Goal: Communication & Community: Answer question/provide support

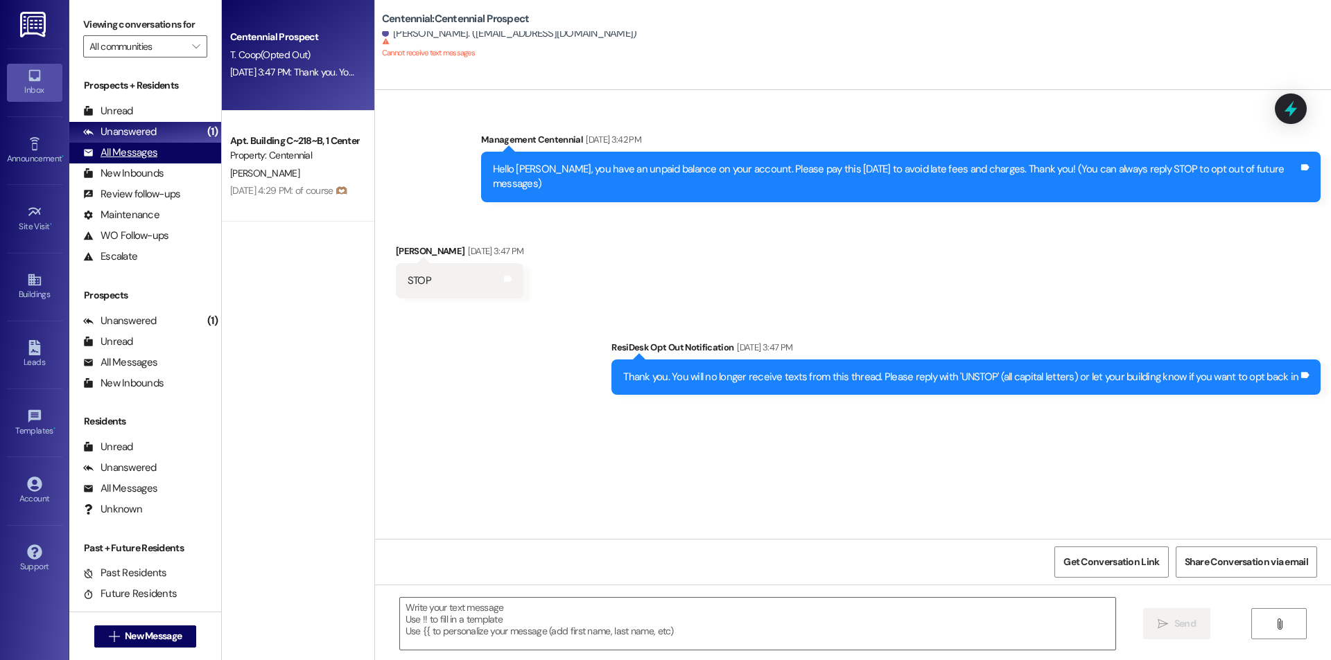
click at [121, 154] on div "All Messages" at bounding box center [120, 153] width 74 height 15
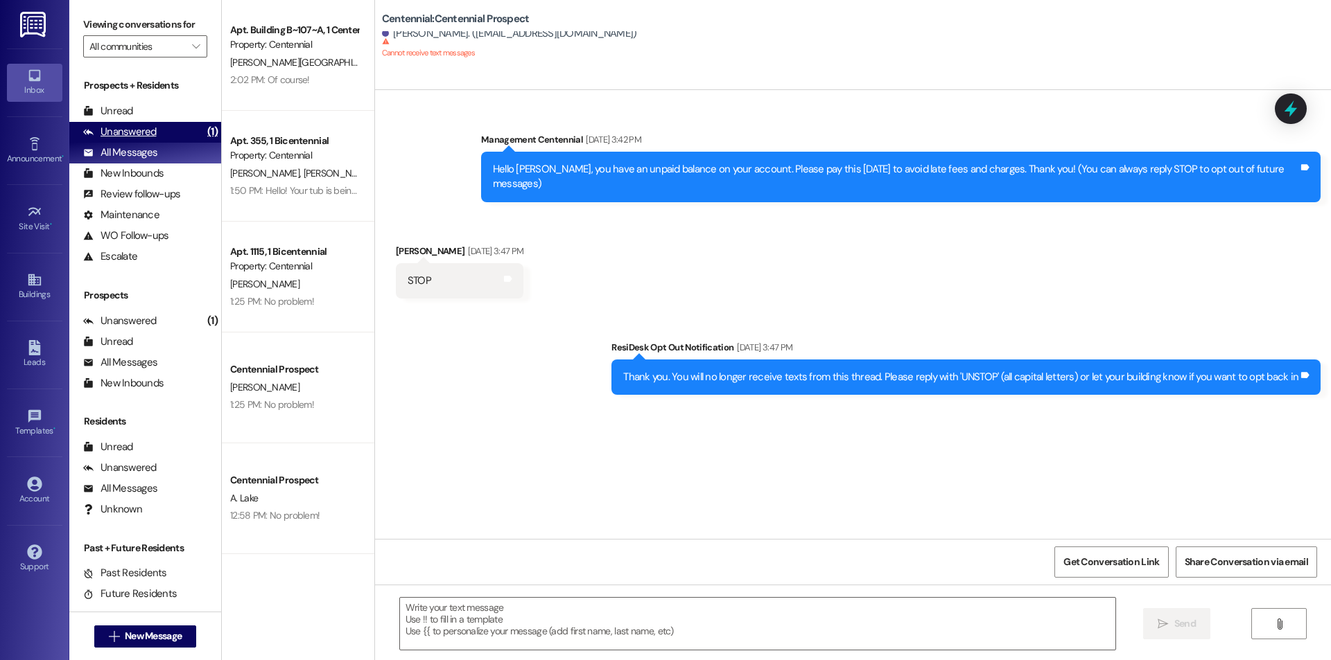
click at [157, 124] on div "Unanswered (1)" at bounding box center [145, 132] width 152 height 21
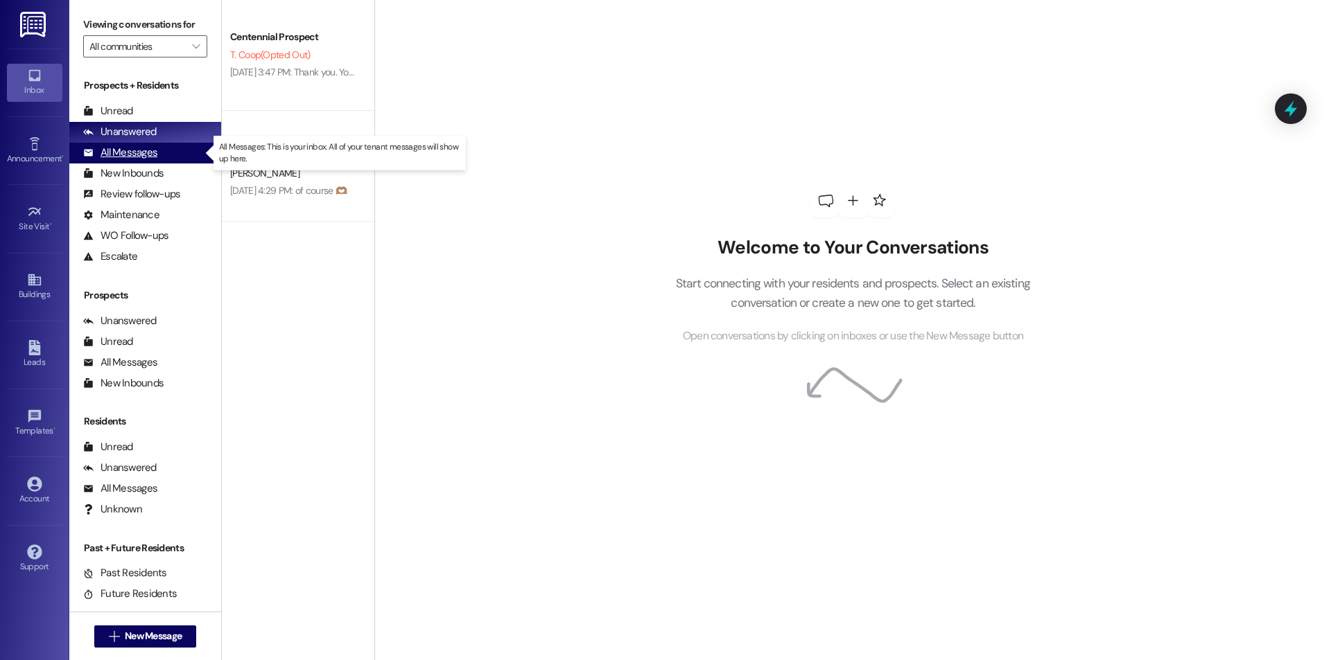
click at [191, 152] on div "All Messages (undefined)" at bounding box center [145, 153] width 152 height 21
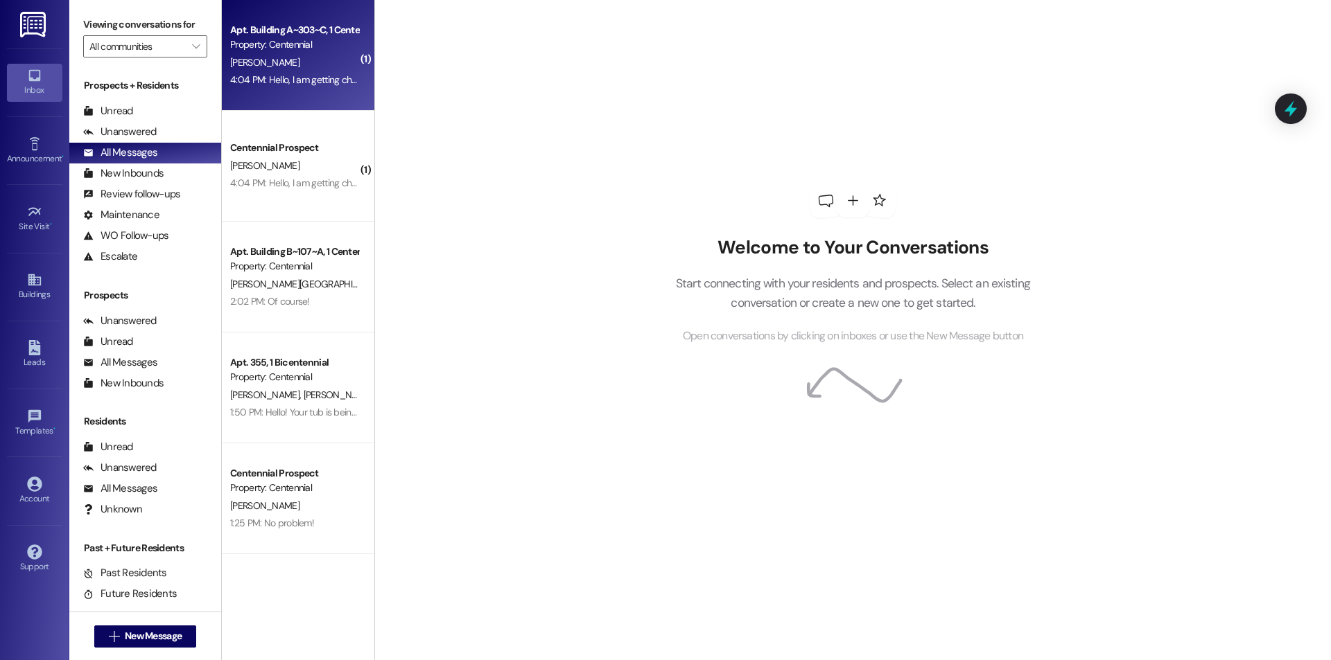
click at [295, 92] on div "Apt. Building A~303~C, 1 Centennial Property: Centennial [PERSON_NAME] 4:04 PM:…" at bounding box center [298, 55] width 152 height 111
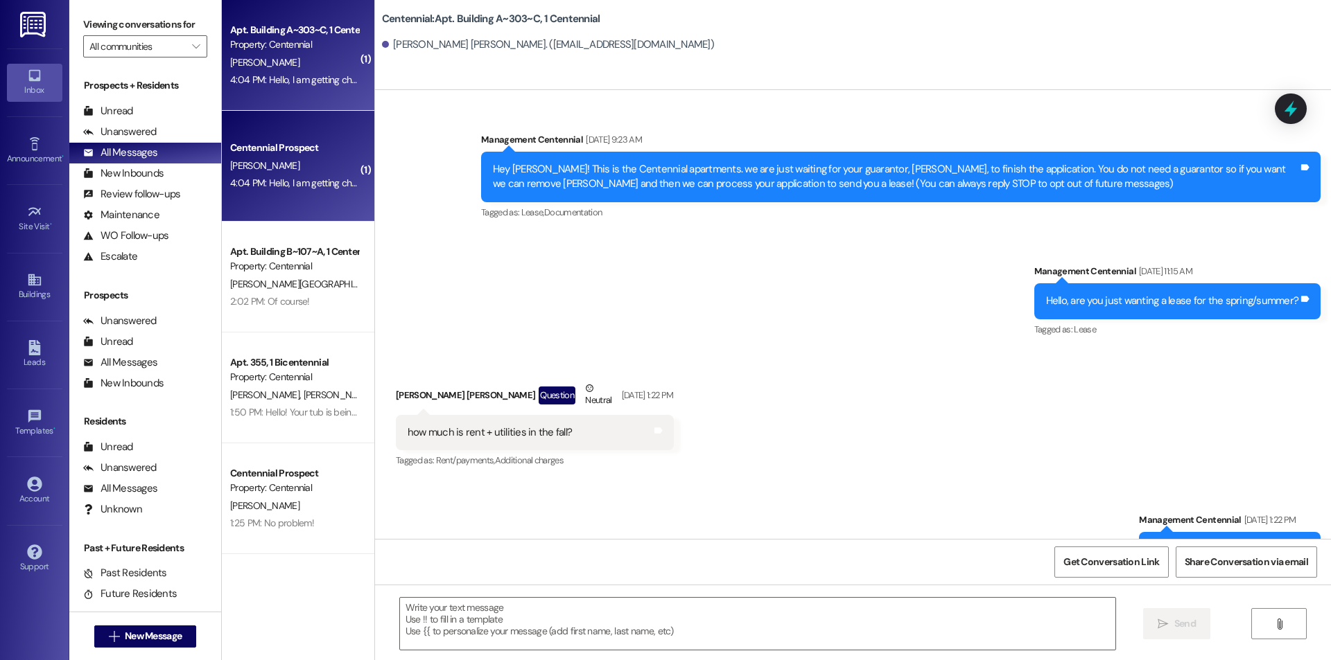
scroll to position [13937, 0]
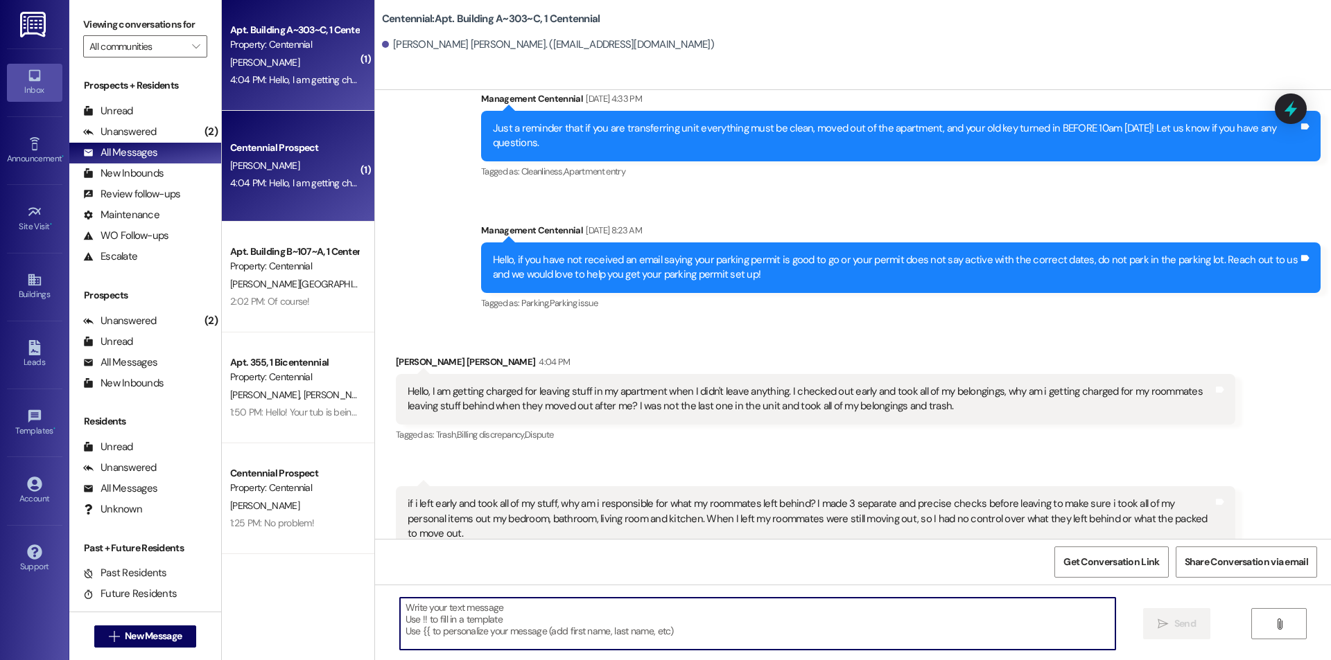
click at [775, 622] on textarea at bounding box center [757, 624] width 715 height 52
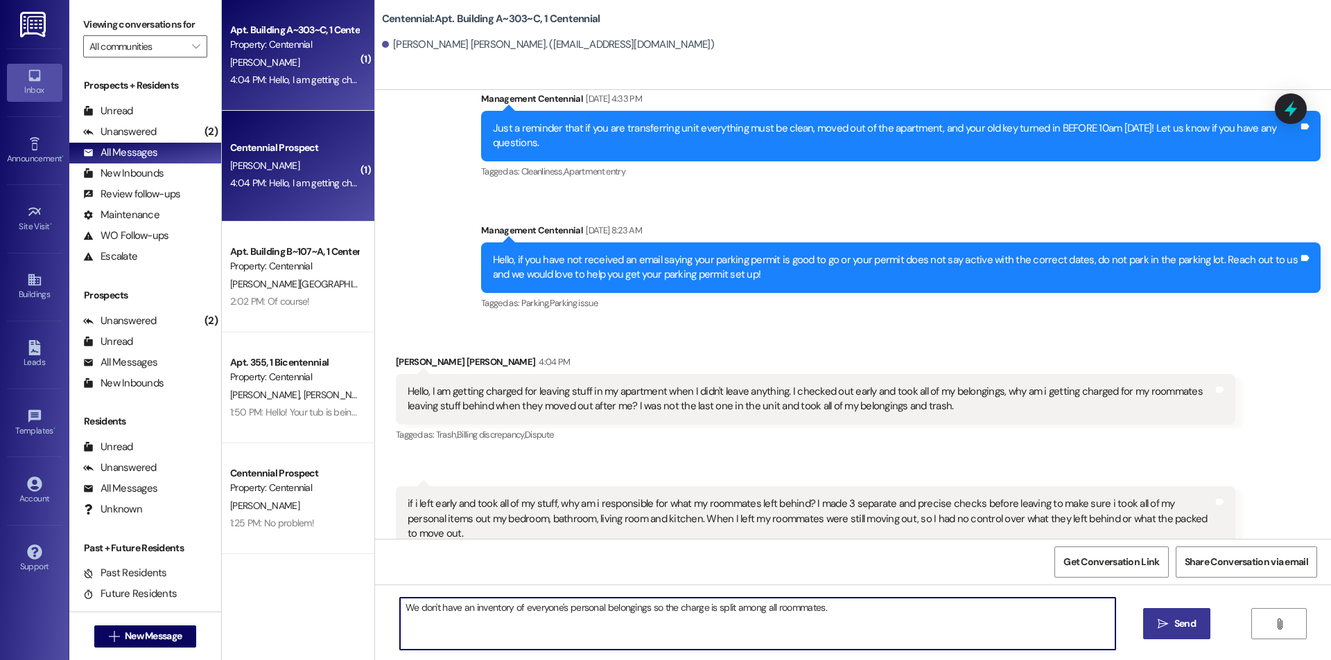
type textarea "We don't have an inventory of everyone's personal belongings so the charge is s…"
drag, startPoint x: 1183, startPoint y: 618, endPoint x: 1114, endPoint y: 539, distance: 104.6
click at [1181, 617] on span "Send" at bounding box center [1184, 624] width 21 height 15
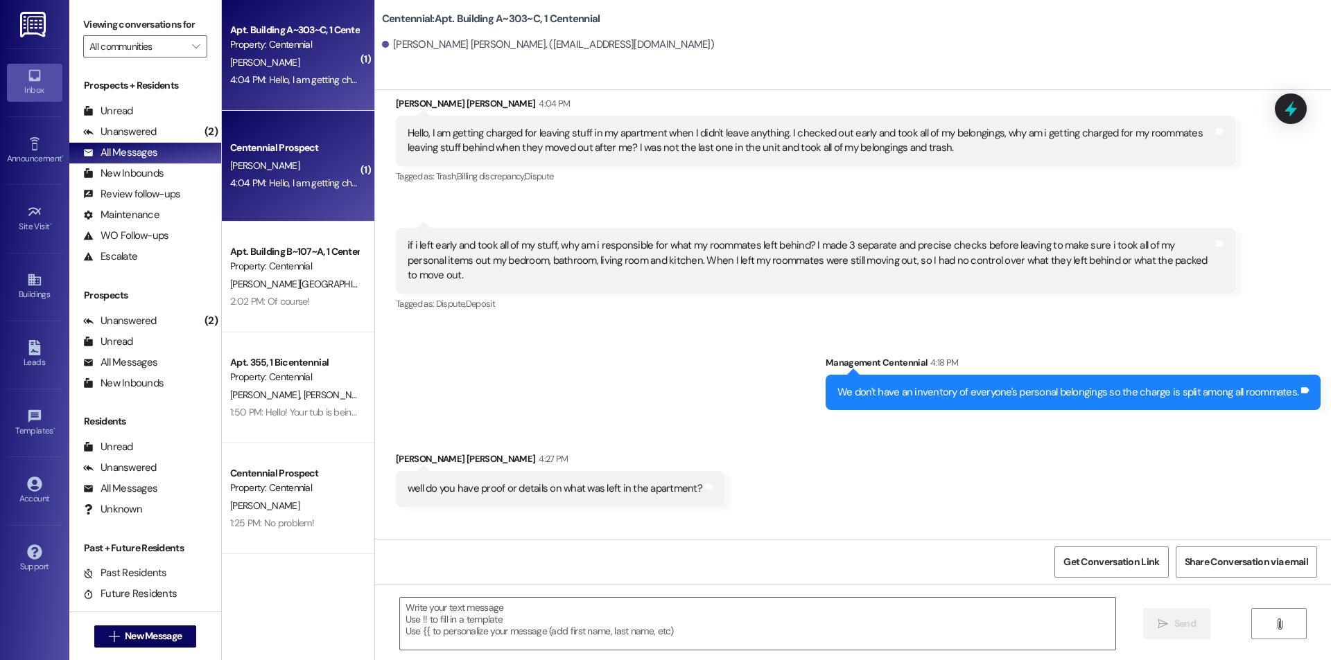
scroll to position [14227, 0]
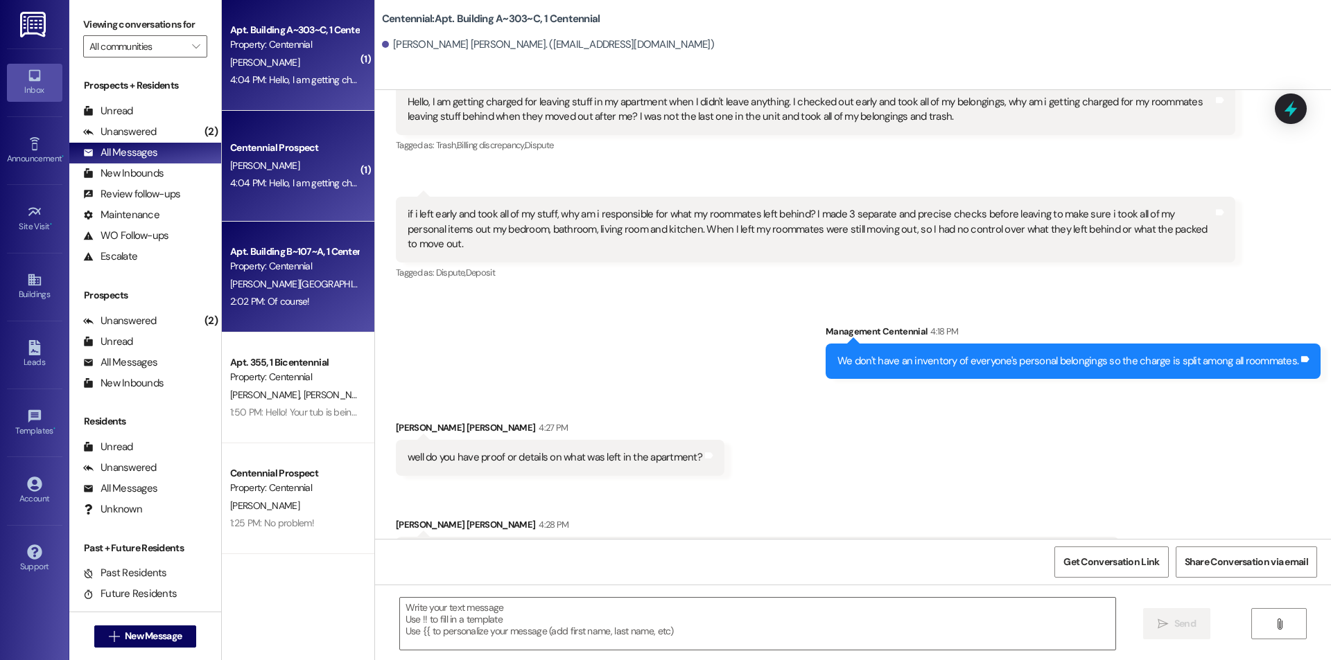
click at [281, 284] on div "[PERSON_NAME][GEOGRAPHIC_DATA]" at bounding box center [294, 284] width 131 height 17
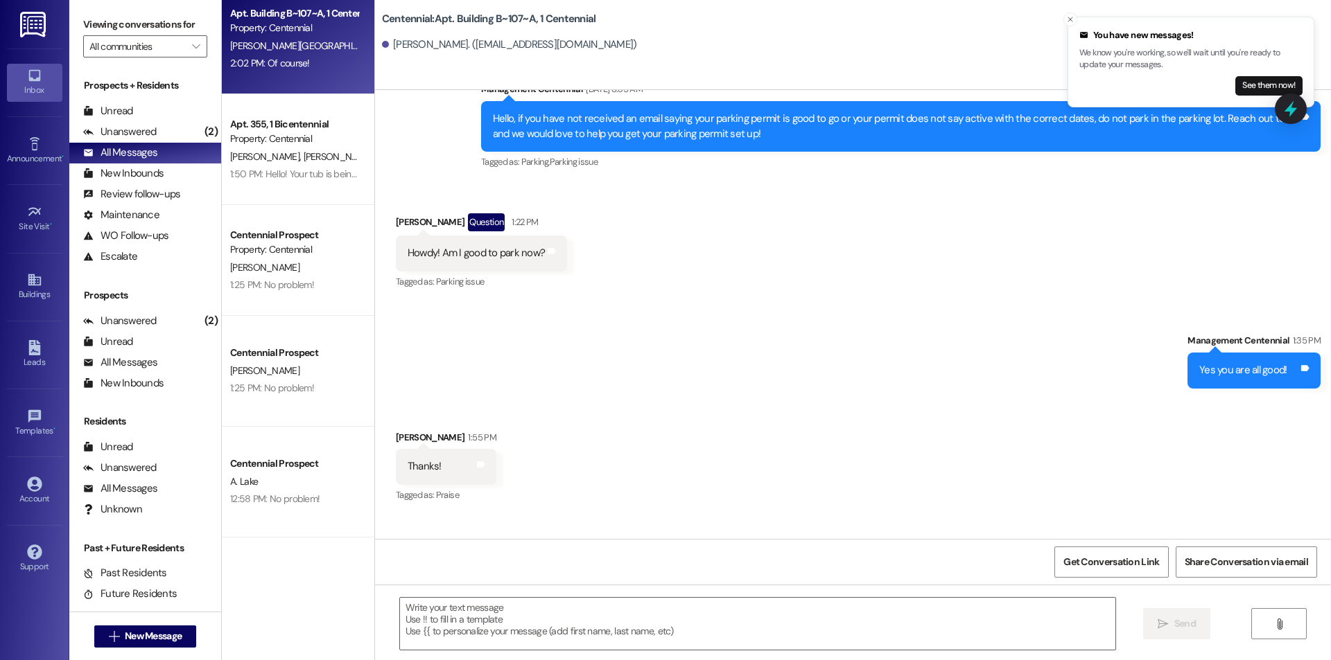
scroll to position [0, 0]
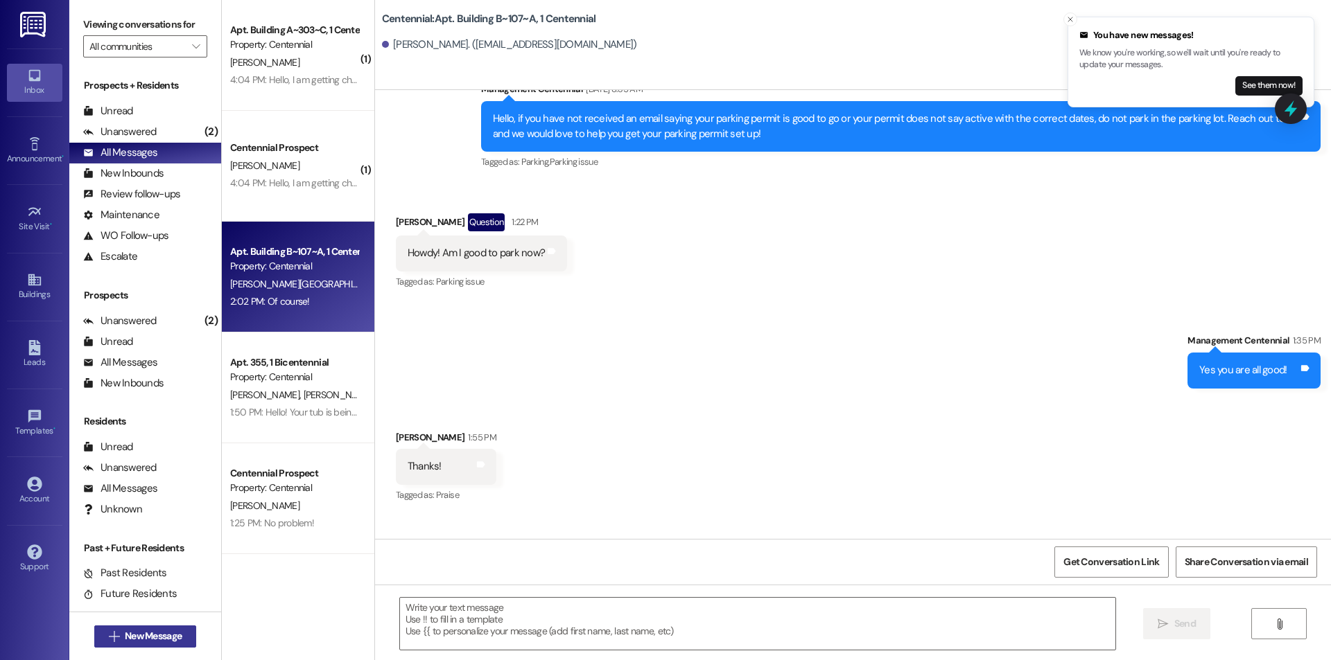
click at [184, 641] on button " New Message" at bounding box center [145, 637] width 103 height 22
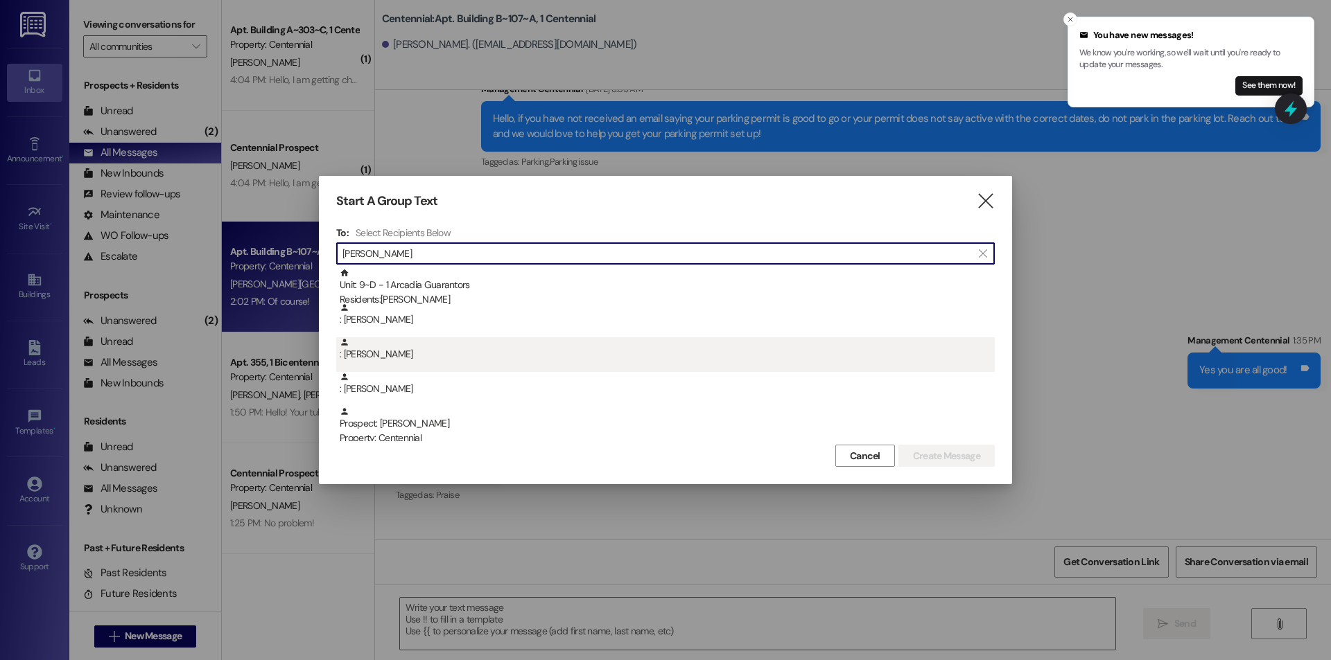
type input "[PERSON_NAME]"
click at [400, 360] on div ": [PERSON_NAME]" at bounding box center [667, 350] width 655 height 24
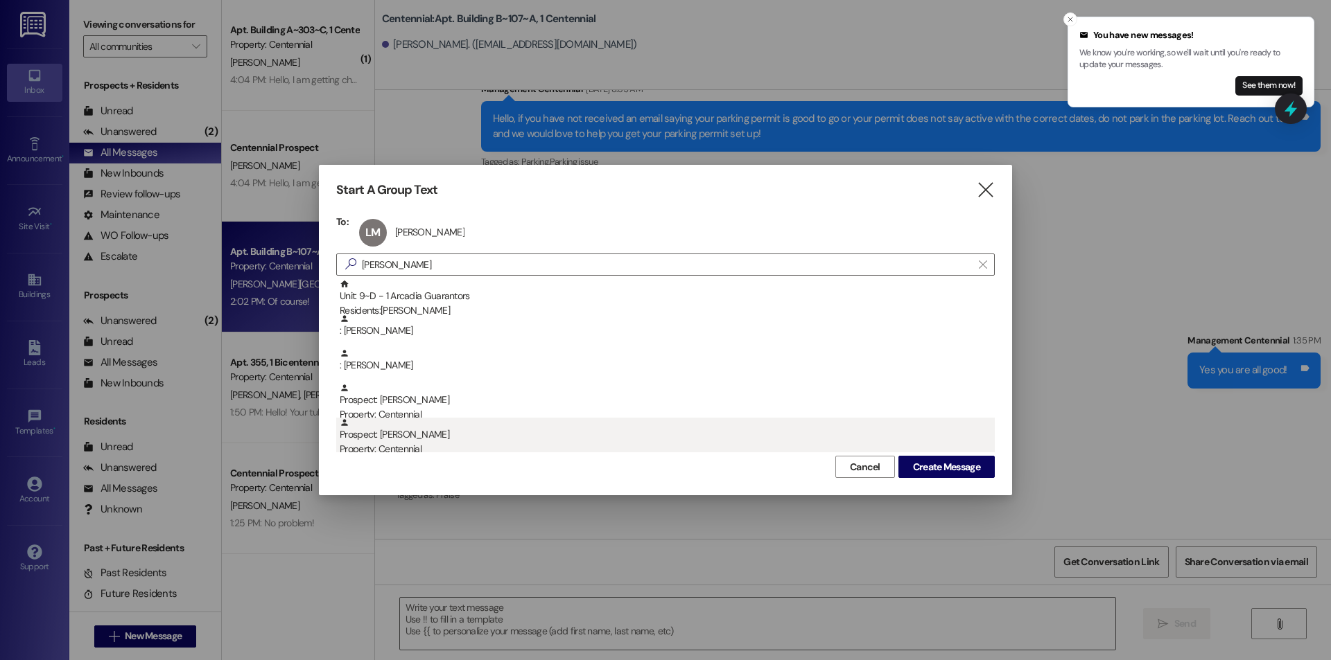
drag, startPoint x: 940, startPoint y: 471, endPoint x: 873, endPoint y: 448, distance: 71.0
click at [940, 470] on span "Create Message" at bounding box center [946, 467] width 67 height 15
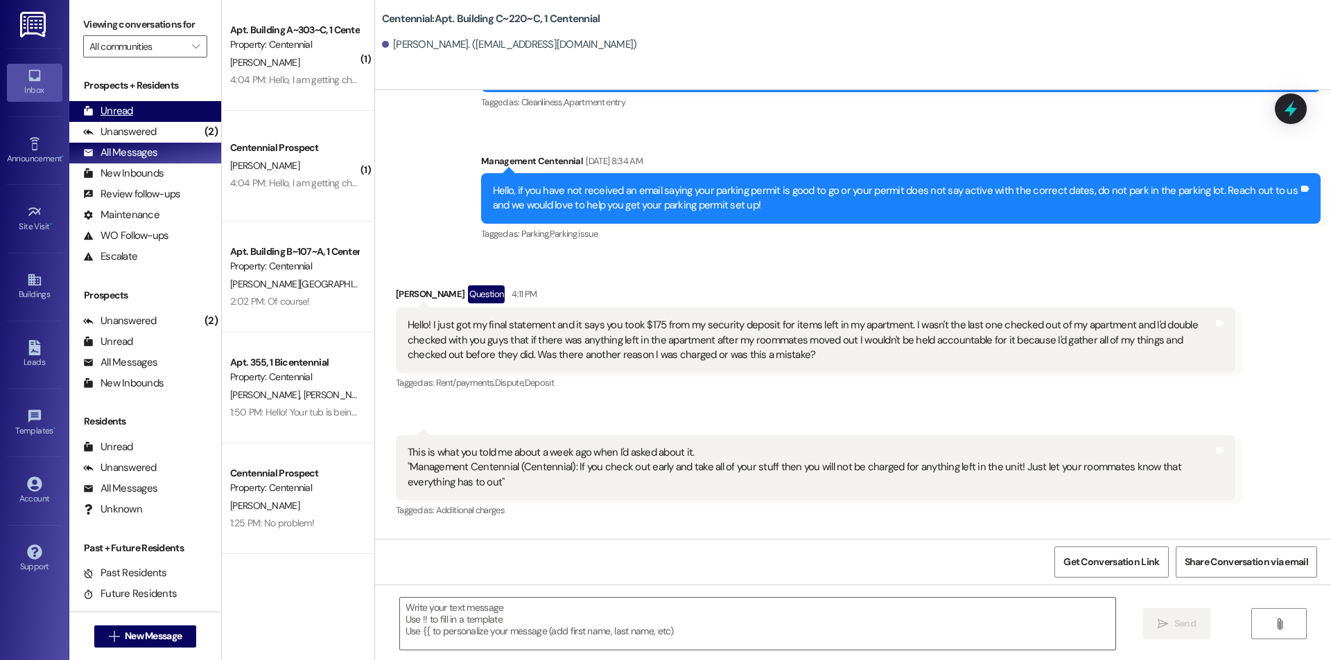
click at [115, 113] on div "Unread" at bounding box center [108, 111] width 50 height 15
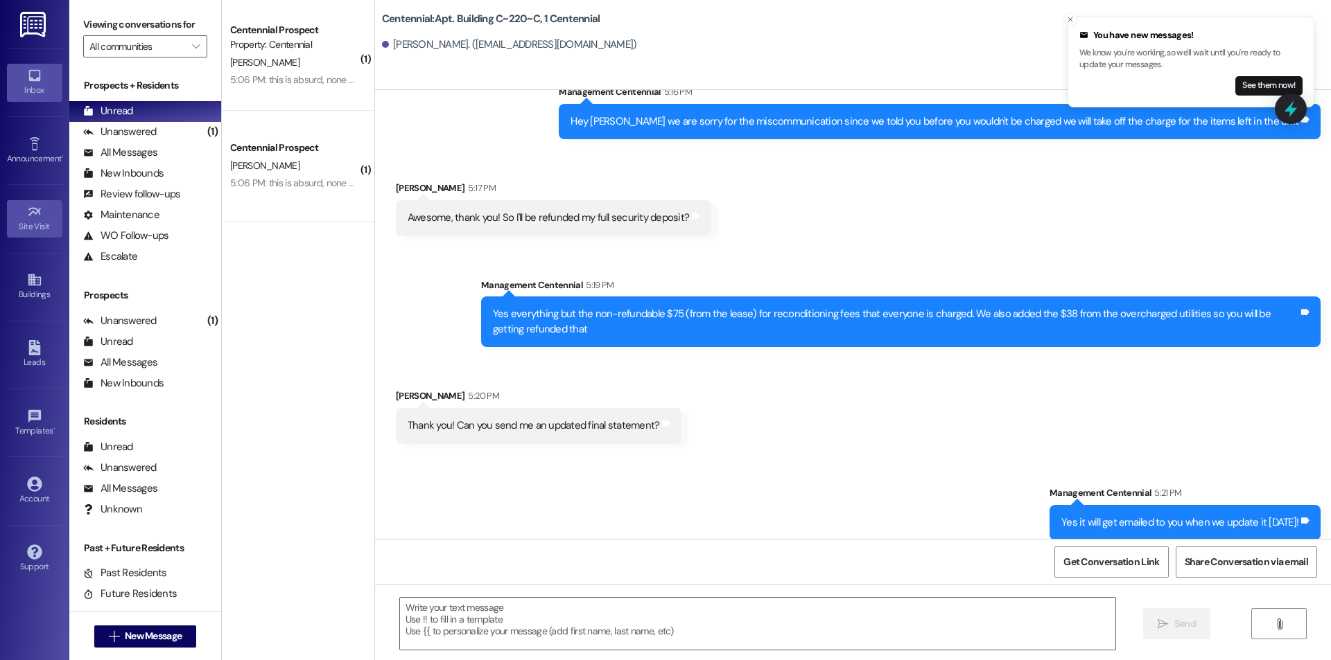
scroll to position [25920, 0]
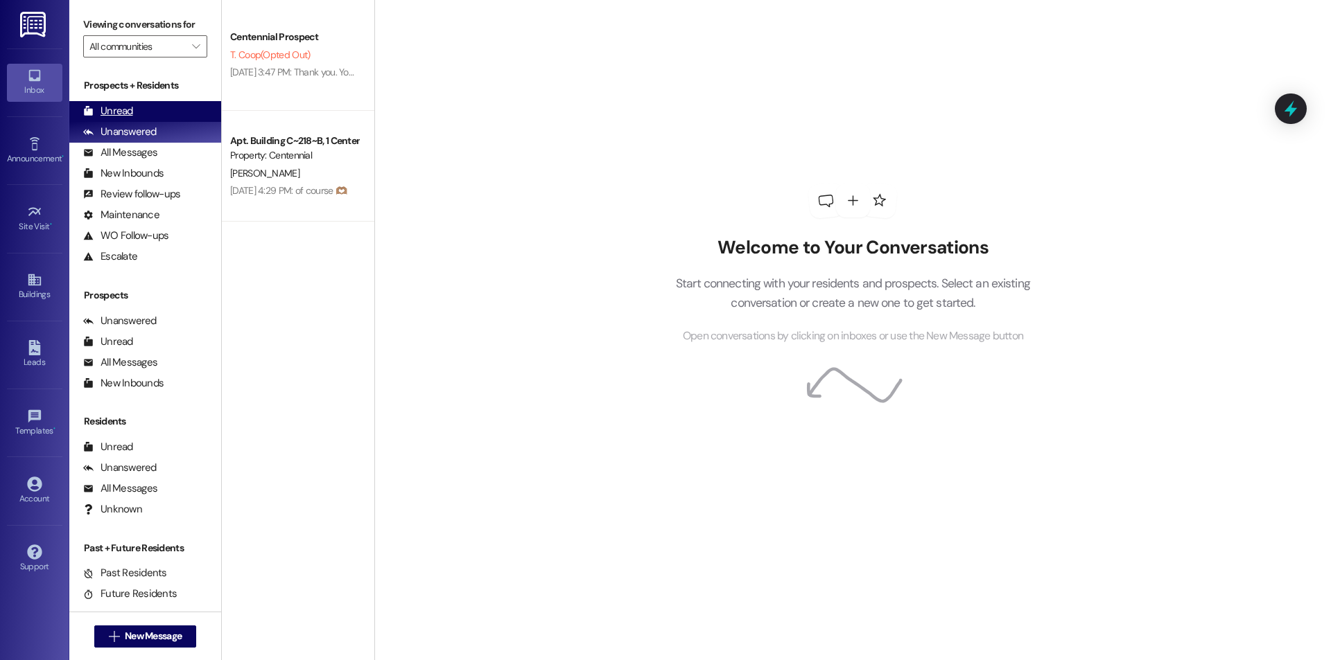
click at [170, 101] on div "Unread (0)" at bounding box center [145, 111] width 152 height 21
